Goal: Check status: Check status

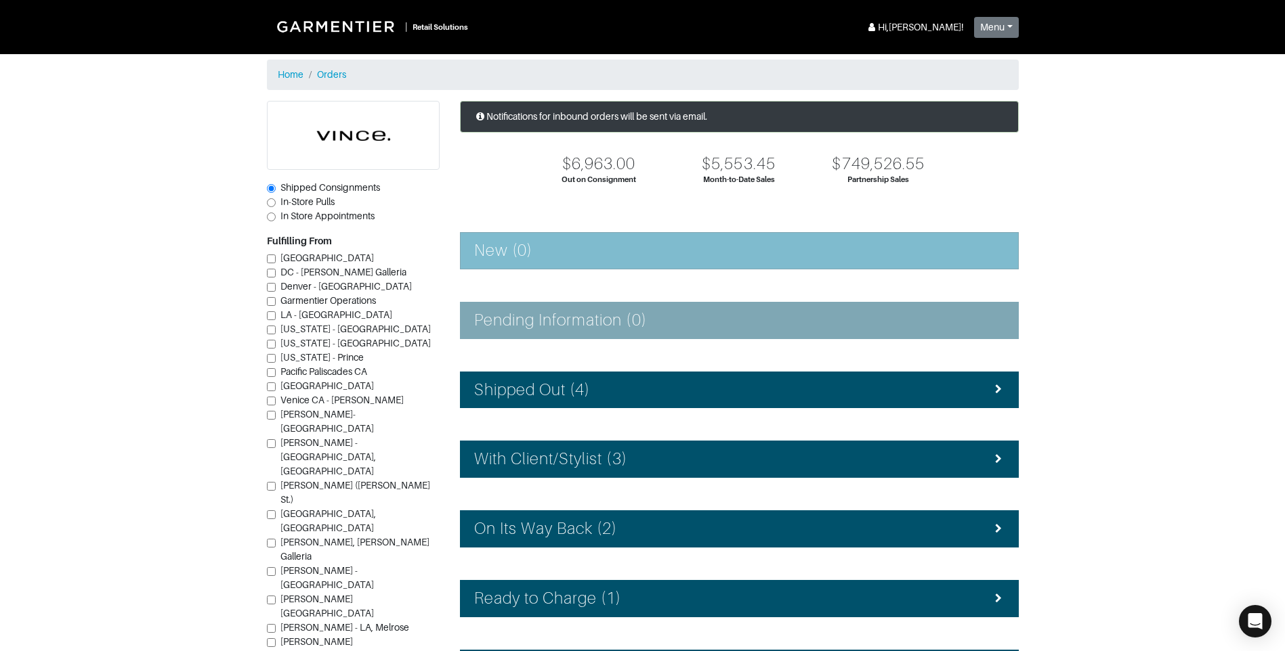
scroll to position [16, 0]
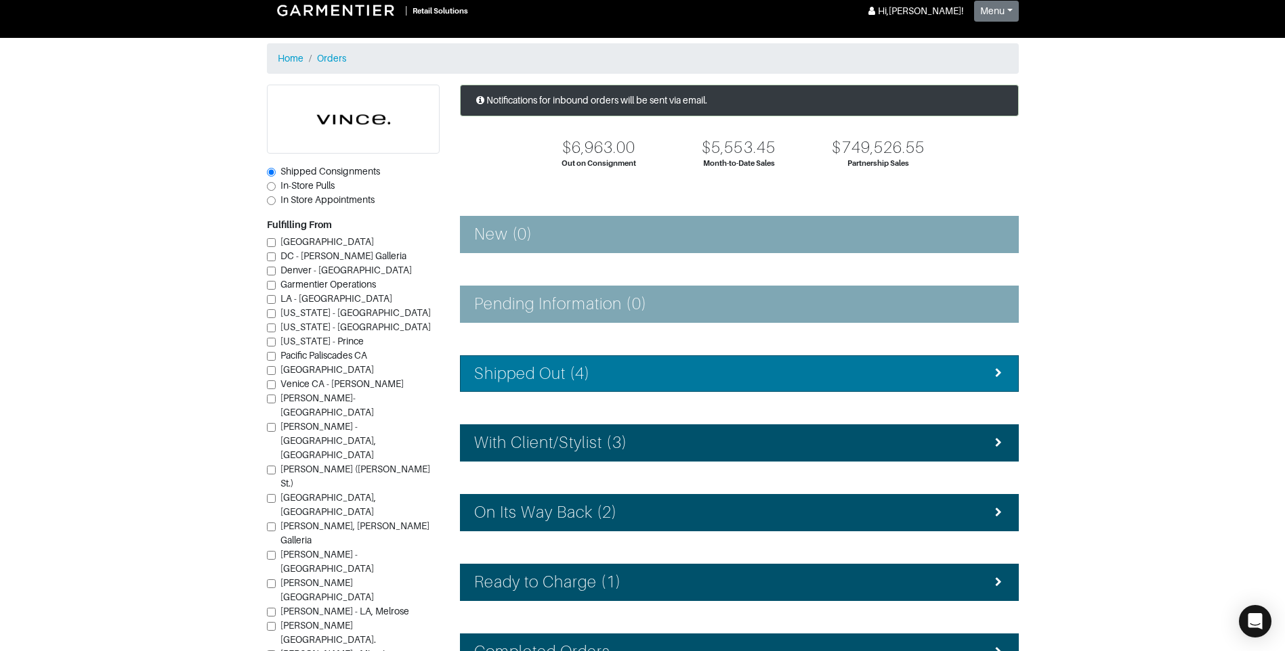
click at [620, 376] on div "Shipped Out (4)" at bounding box center [739, 374] width 530 height 20
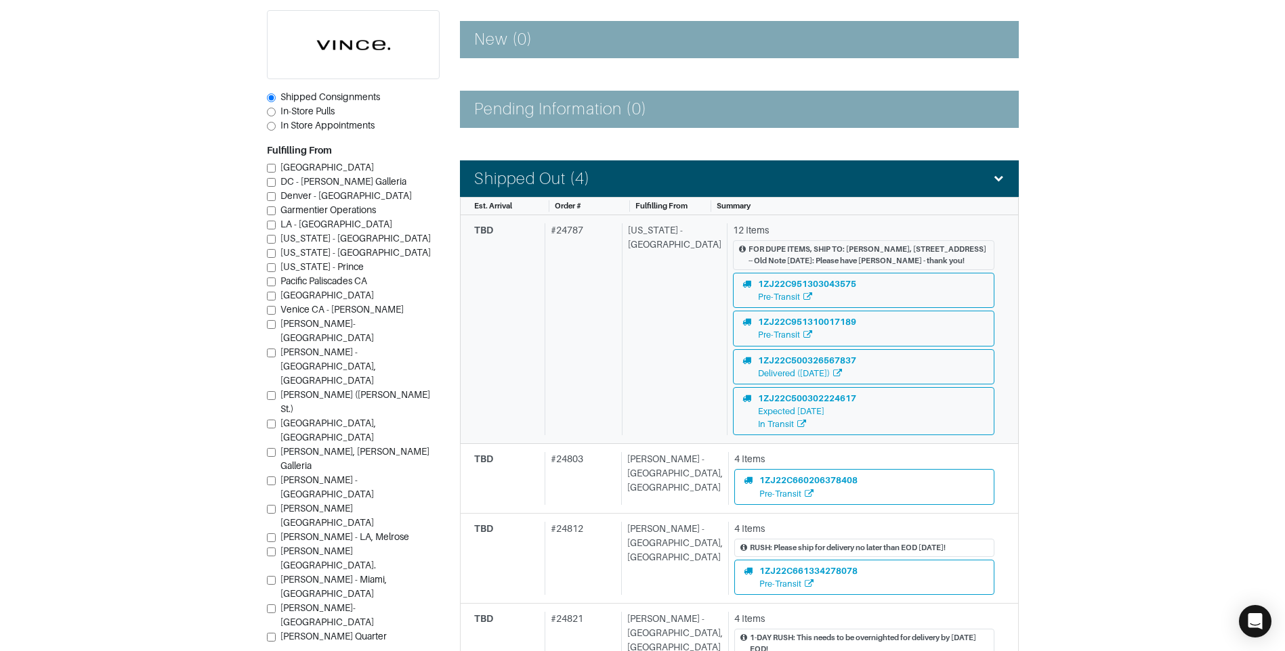
scroll to position [219, 0]
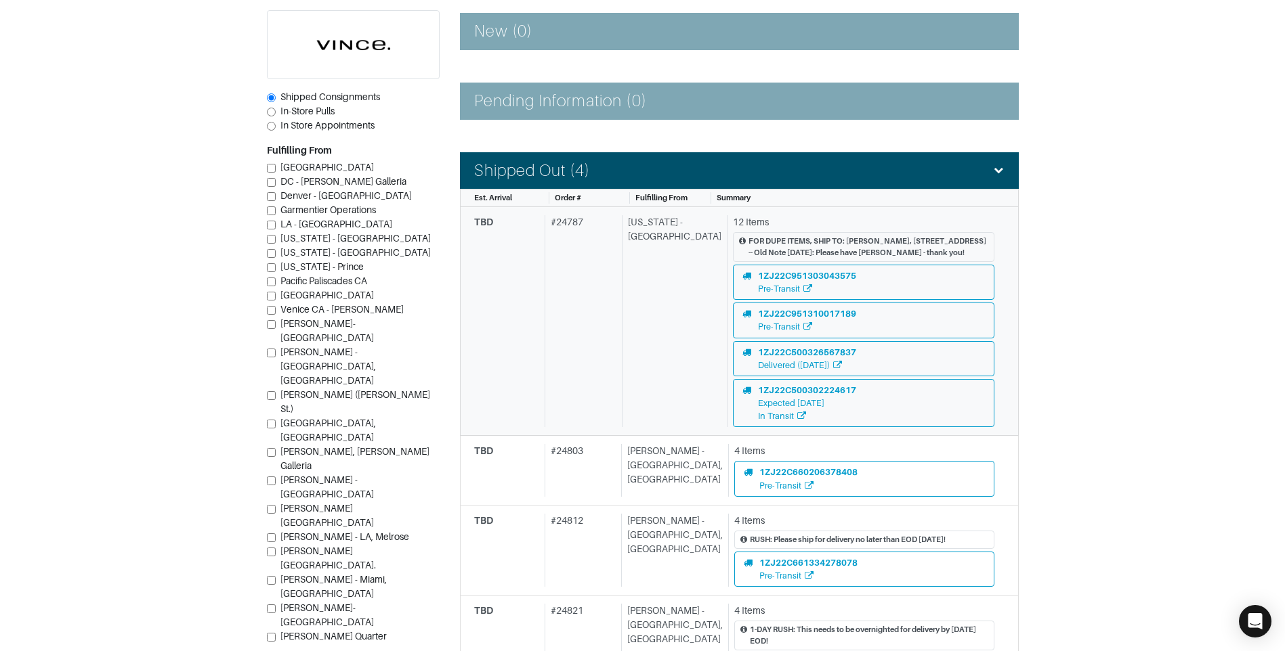
click at [631, 374] on div "[US_STATE] - [GEOGRAPHIC_DATA]" at bounding box center [672, 321] width 100 height 212
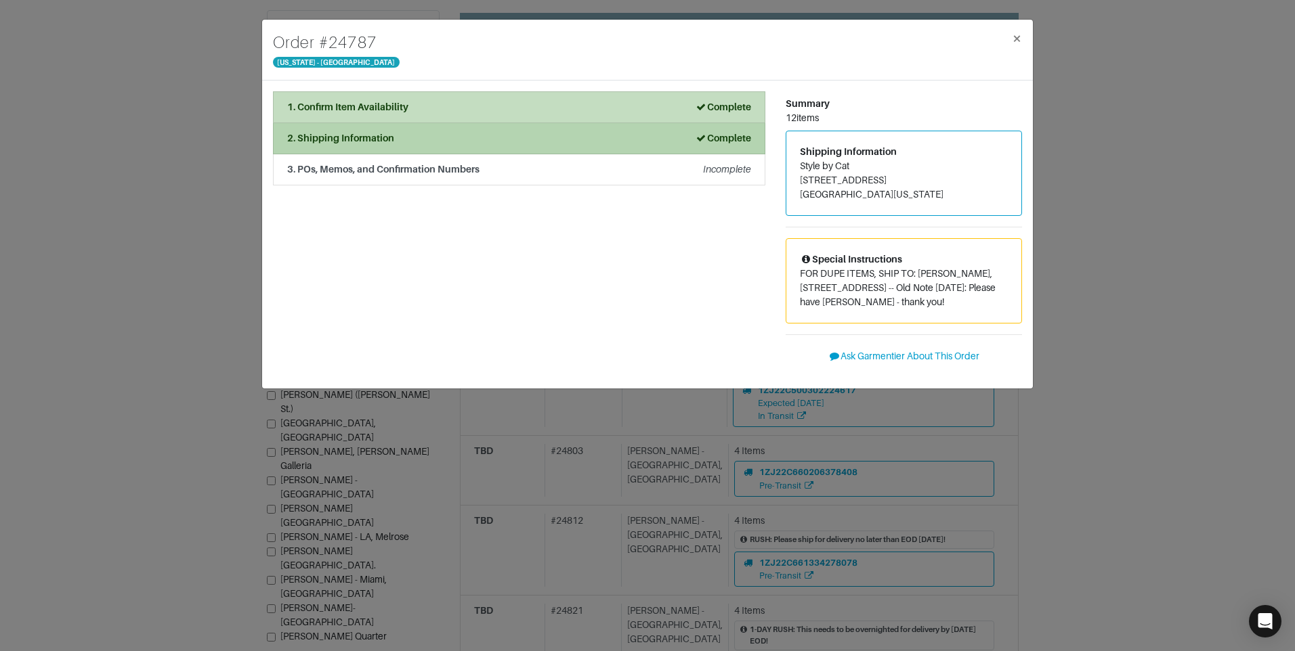
click at [461, 137] on div "2. Shipping Information Complete" at bounding box center [519, 138] width 464 height 14
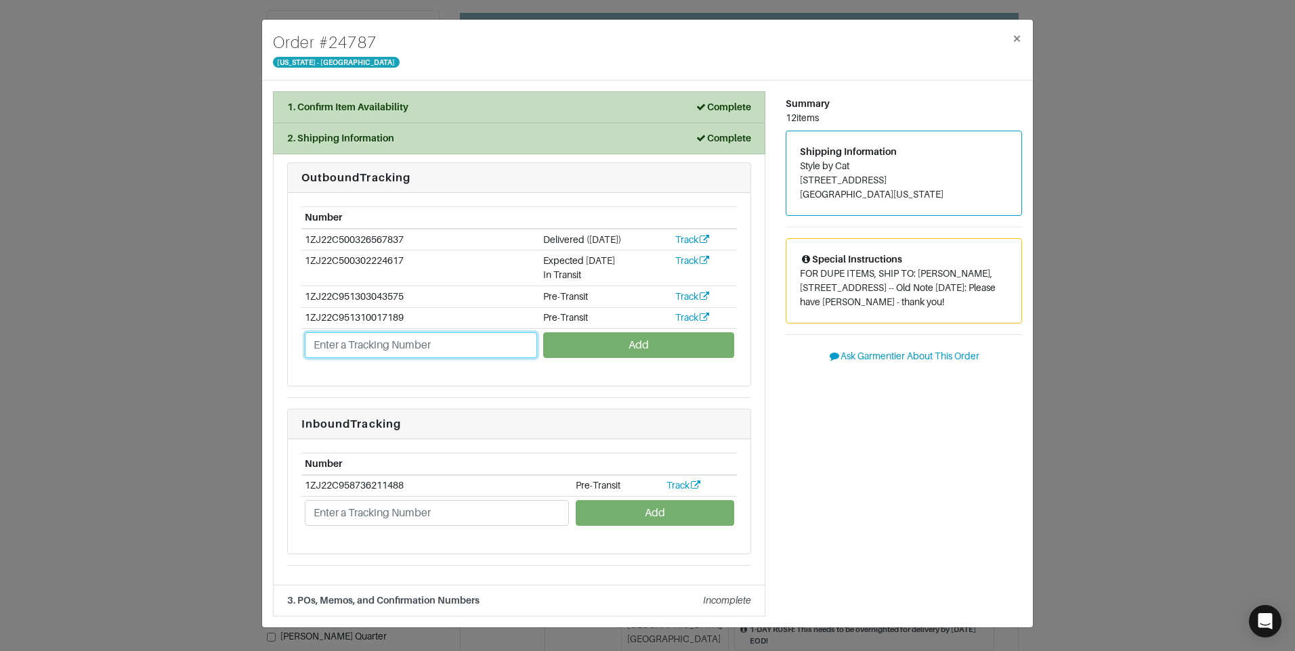
paste input "1Z3X39A41326443813"
type input "1Z3X39A41326443813"
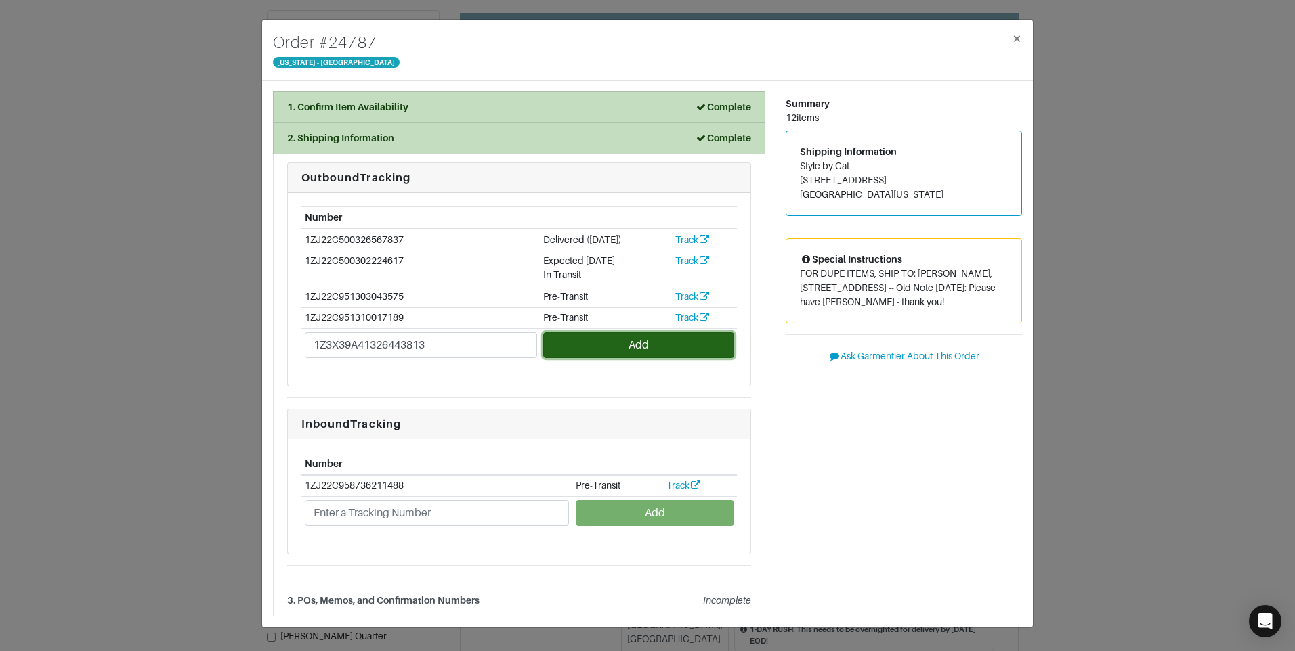
click at [619, 352] on button "Add" at bounding box center [638, 346] width 190 height 26
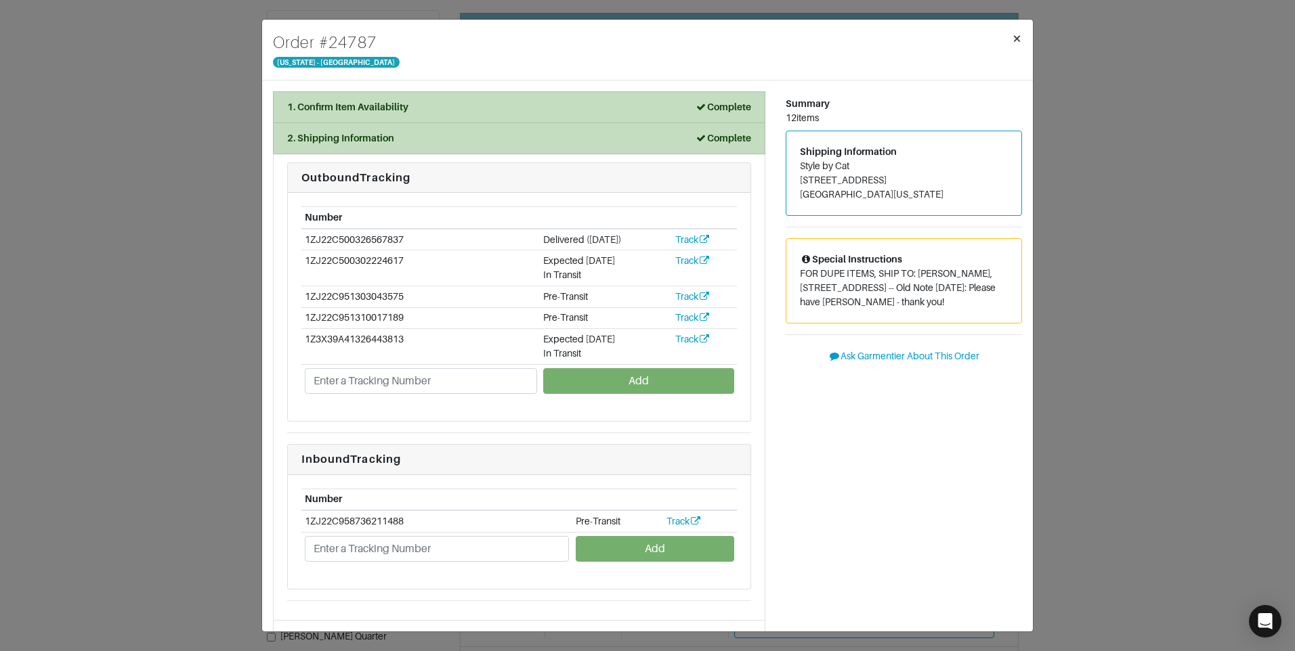
click at [1010, 45] on button "×" at bounding box center [1017, 39] width 32 height 38
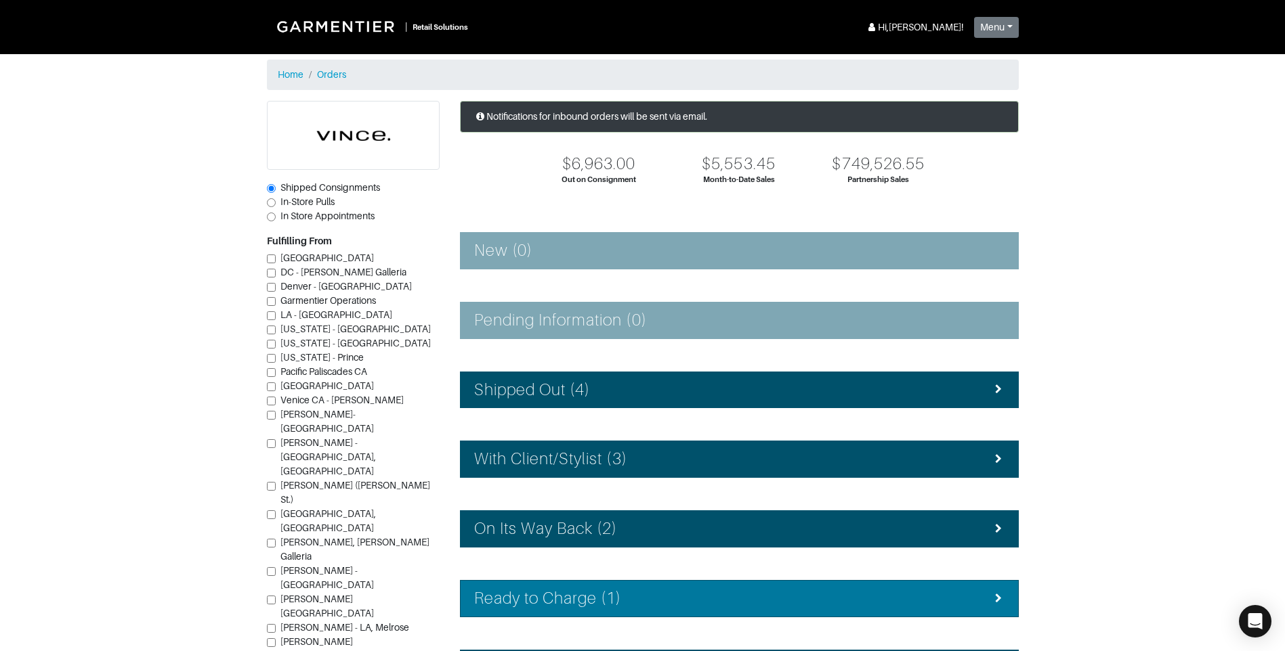
click at [540, 607] on h4 "Ready to Charge (1)" at bounding box center [548, 599] width 148 height 20
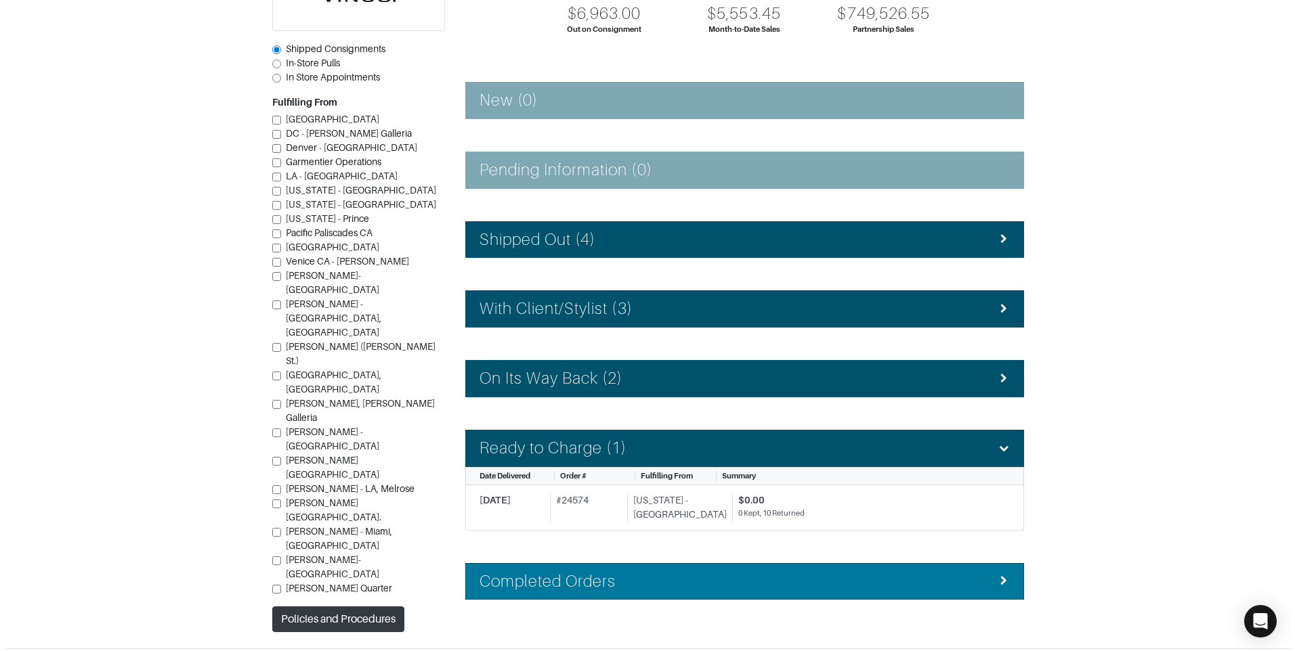
scroll to position [184, 0]
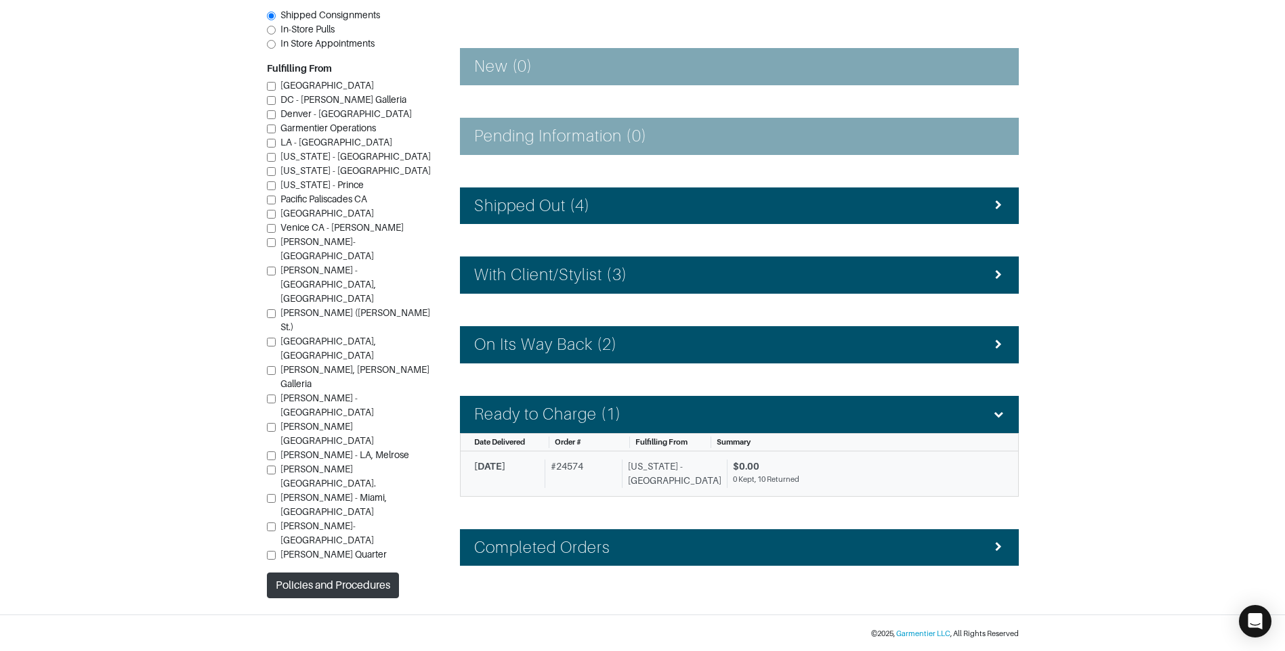
click at [551, 464] on div "# 24574" at bounding box center [580, 474] width 72 height 28
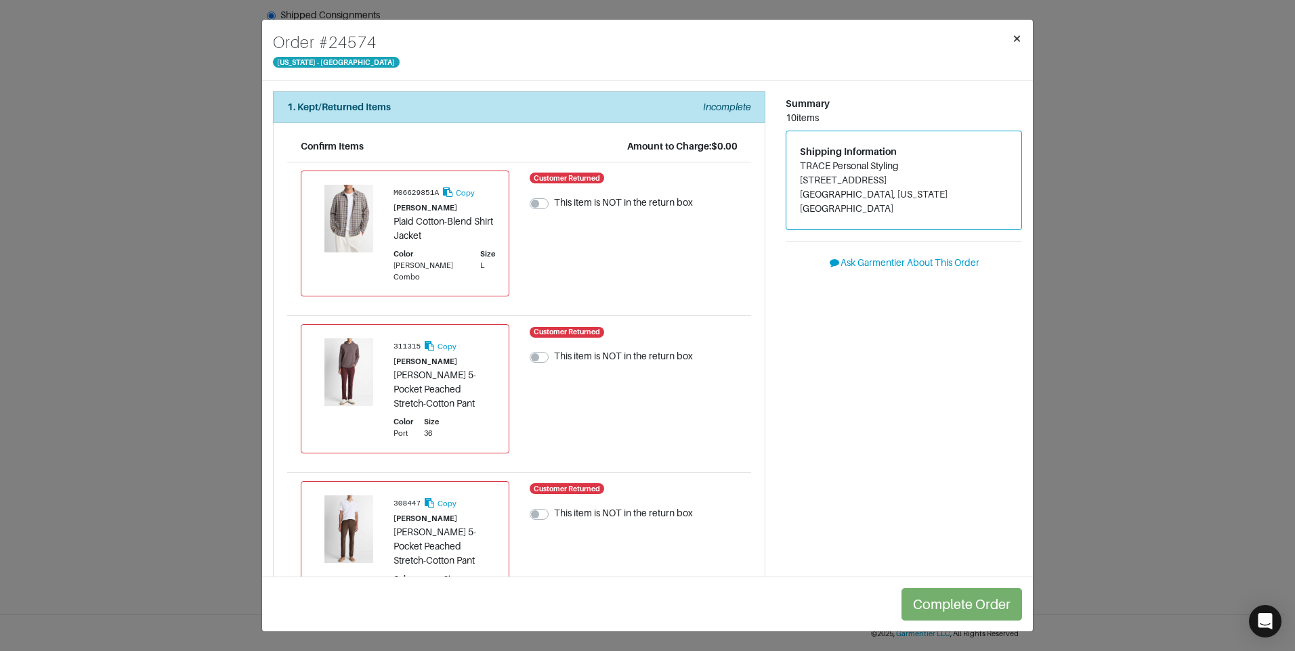
click at [1021, 36] on span "×" at bounding box center [1017, 38] width 10 height 18
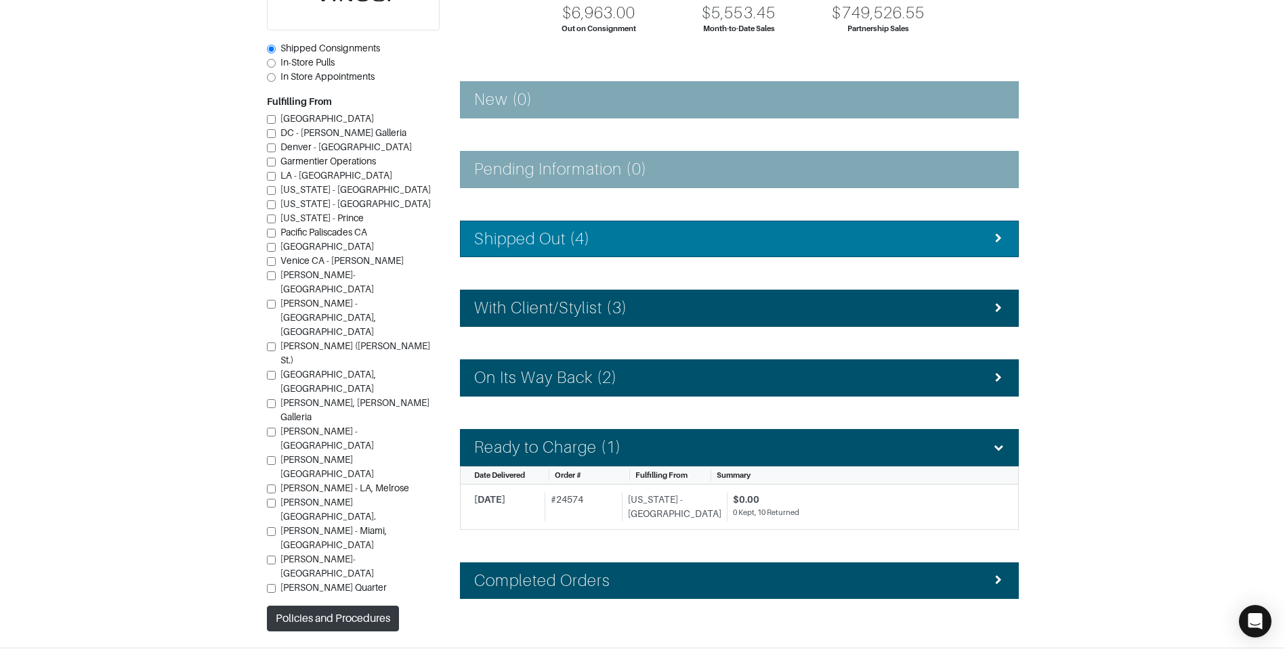
scroll to position [184, 0]
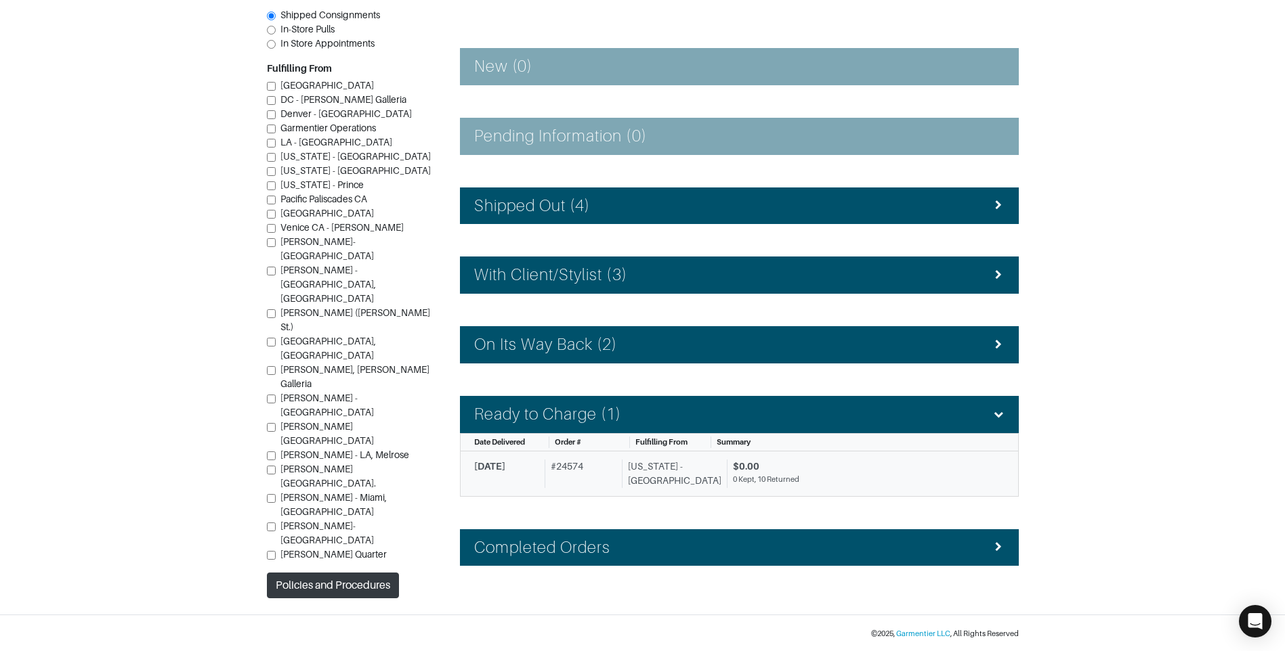
click at [690, 467] on div "[US_STATE] - [GEOGRAPHIC_DATA]" at bounding box center [672, 474] width 100 height 28
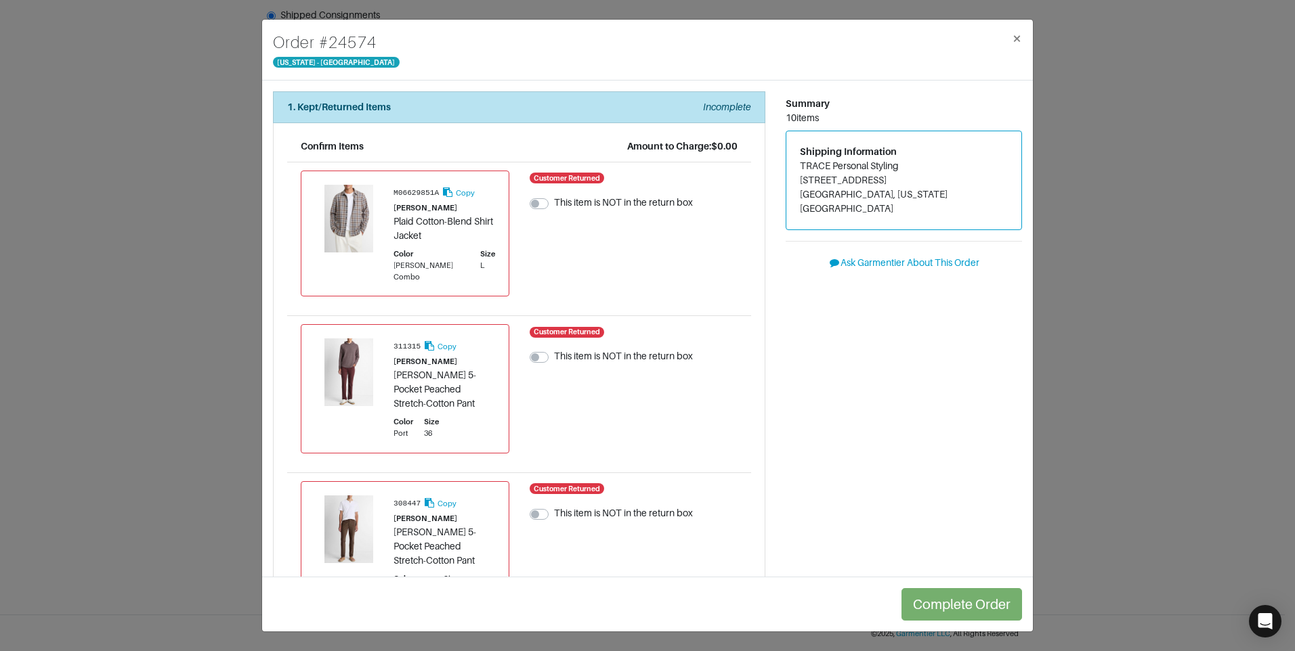
click at [1270, 277] on div "Order # 24574 [US_STATE] - [GEOGRAPHIC_DATA] × 1. Kept/Returned Items Incomplet…" at bounding box center [647, 325] width 1295 height 651
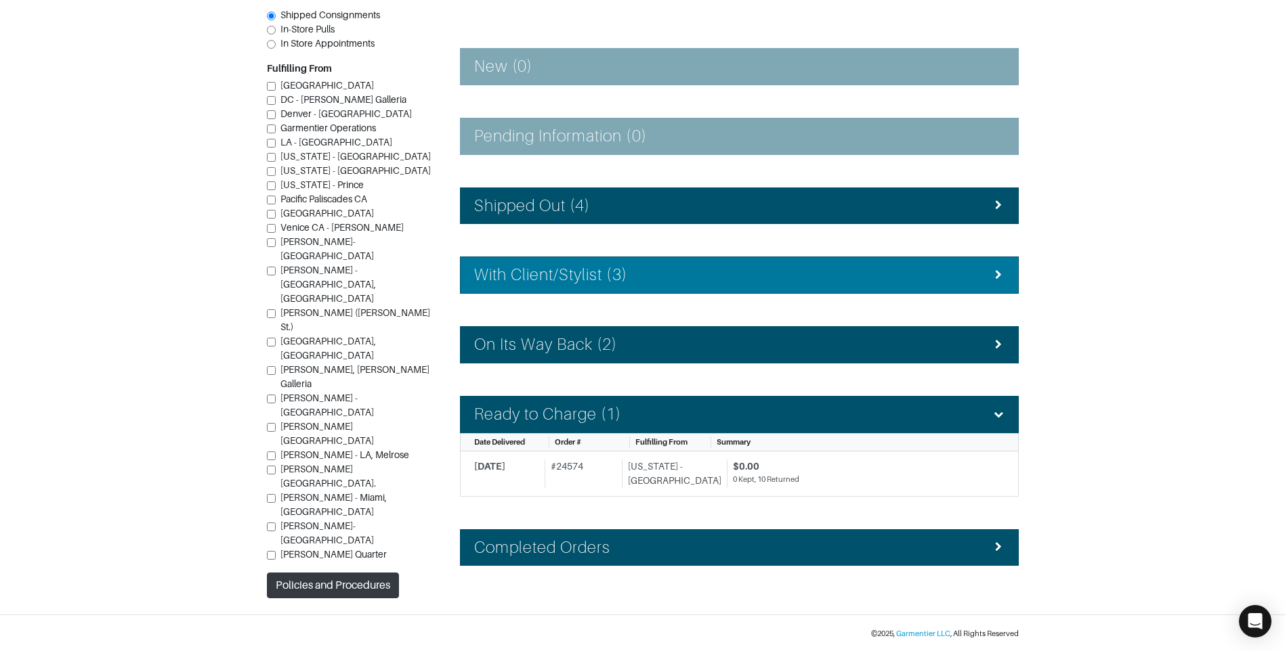
click at [672, 257] on li "With Client/Stylist (3)" at bounding box center [739, 275] width 559 height 37
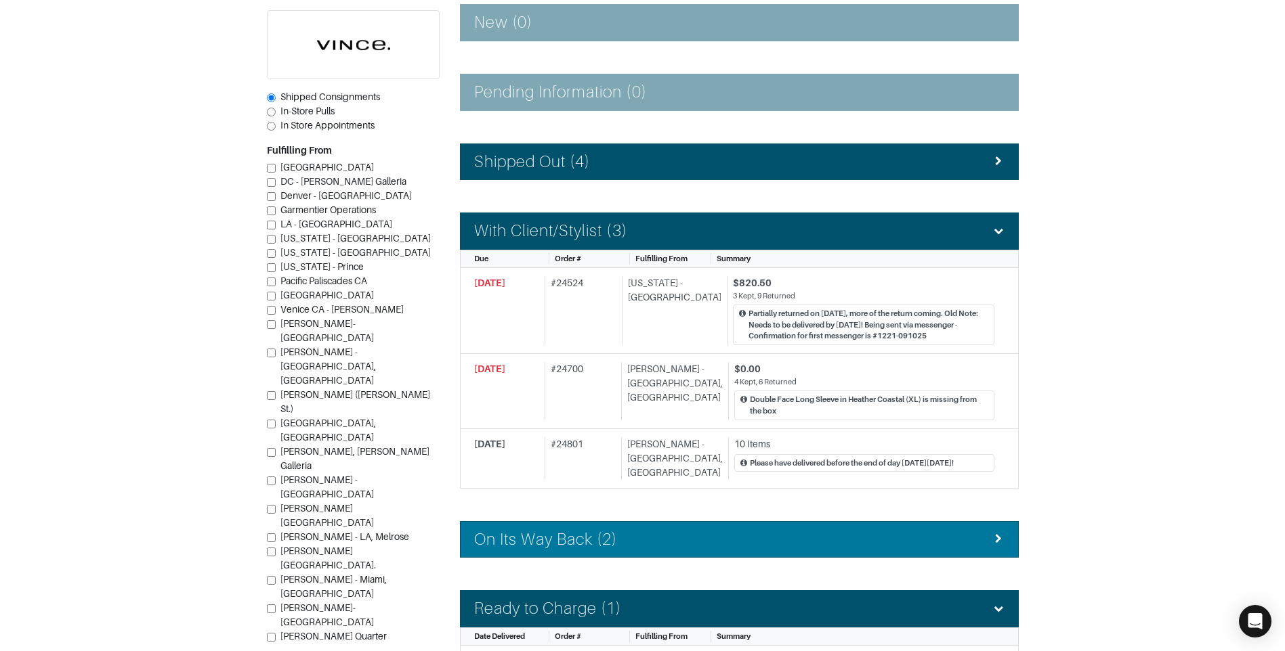
scroll to position [252, 0]
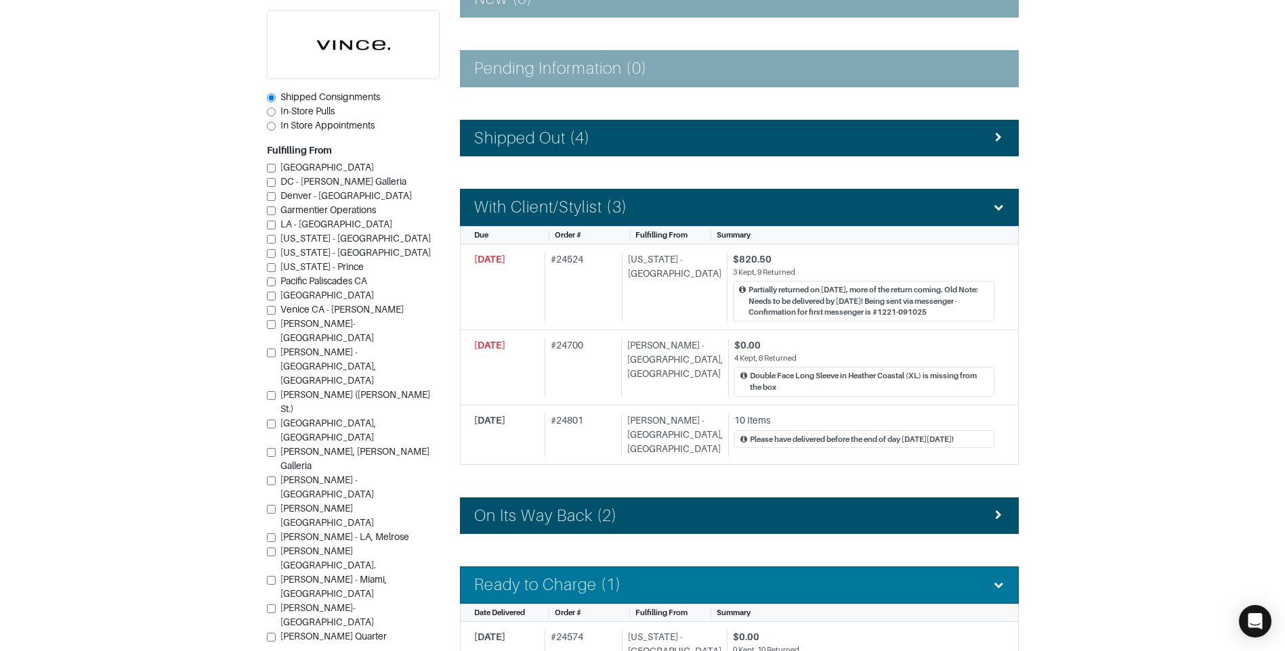
click at [671, 576] on div "Ready to Charge (1)" at bounding box center [739, 586] width 530 height 20
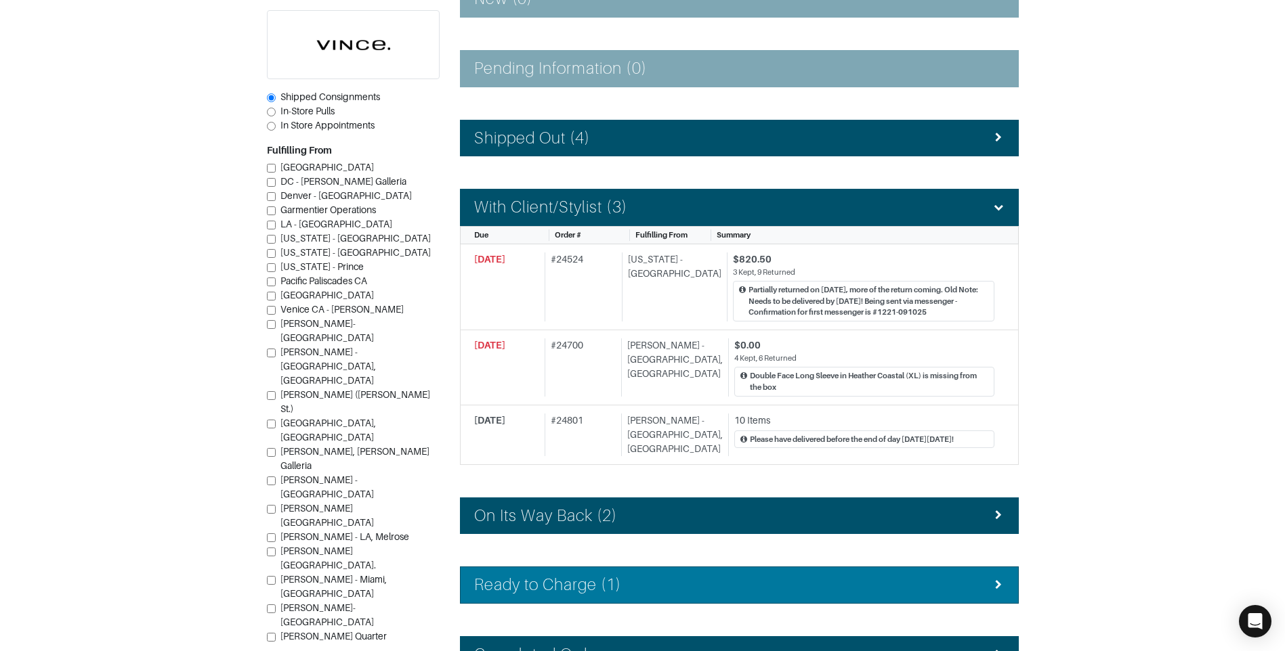
scroll to position [320, 0]
